Goal: Navigation & Orientation: Find specific page/section

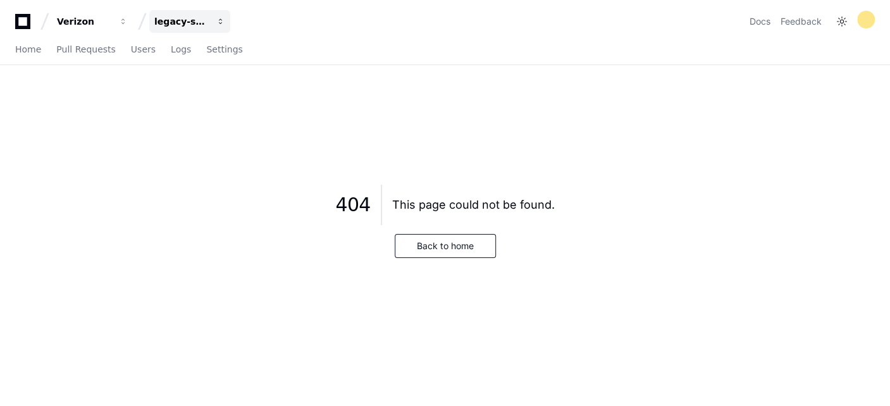
click at [211, 22] on button "legacy-services" at bounding box center [189, 21] width 81 height 23
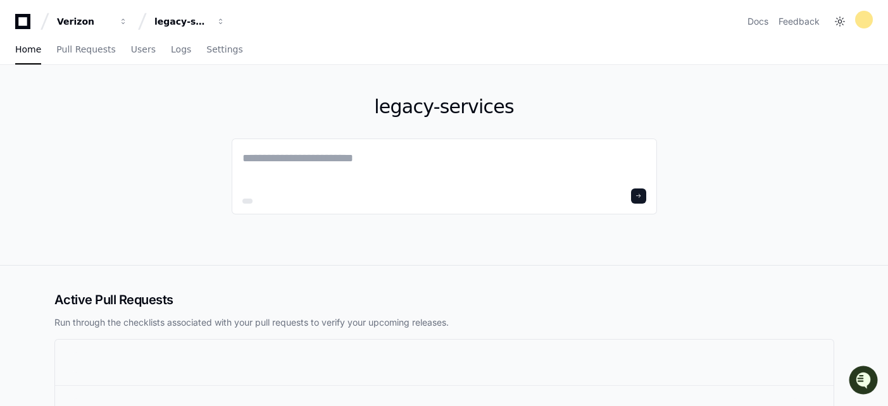
click at [564, 232] on div "legacy-services" at bounding box center [444, 165] width 425 height 200
click at [175, 18] on div "legacy-services" at bounding box center [181, 21] width 54 height 13
click at [598, 224] on div "legacy-services" at bounding box center [444, 165] width 425 height 200
